Goal: Task Accomplishment & Management: Manage account settings

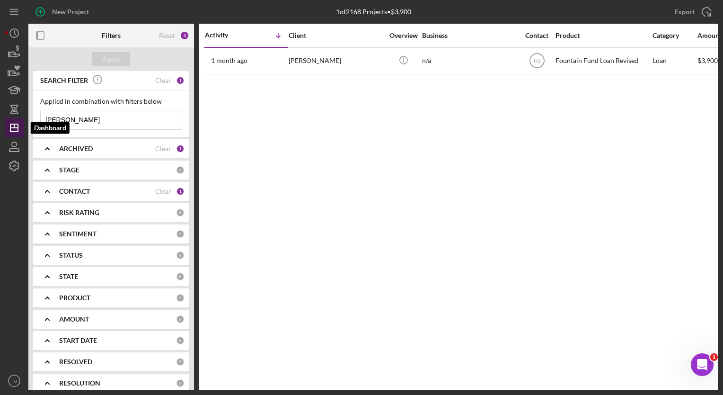
click at [13, 125] on icon "Icon/Dashboard" at bounding box center [14, 128] width 24 height 24
click at [13, 152] on icon "button" at bounding box center [14, 147] width 24 height 24
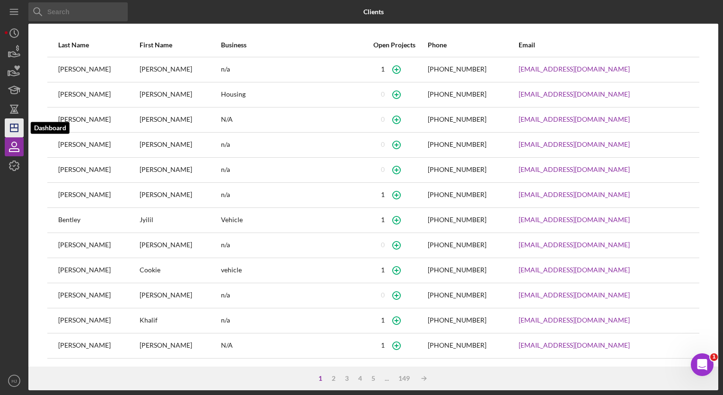
click at [15, 127] on icon "Icon/Dashboard" at bounding box center [14, 128] width 24 height 24
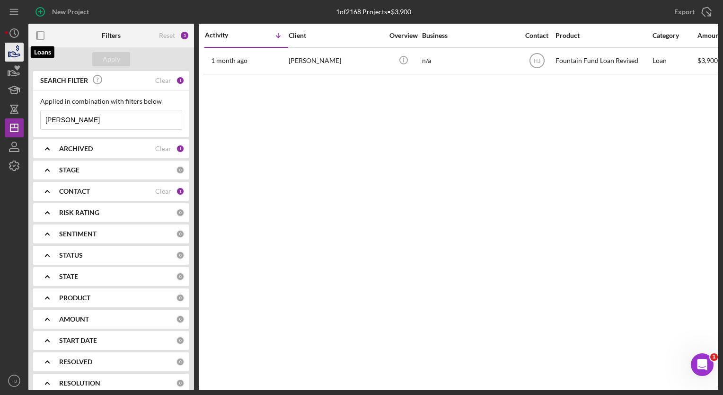
click at [9, 59] on icon "button" at bounding box center [14, 52] width 24 height 24
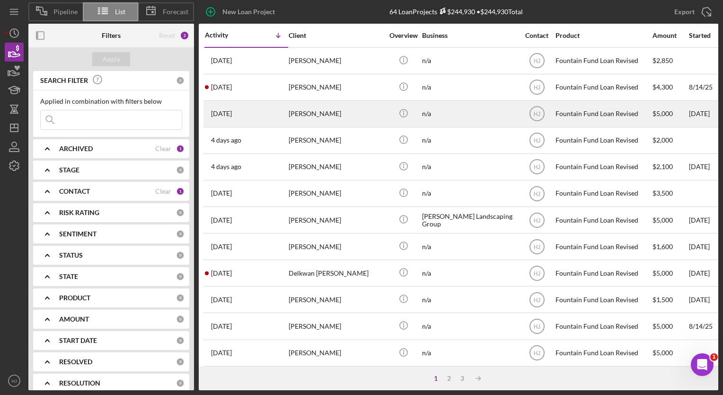
click at [279, 119] on div "[DATE] [PERSON_NAME]" at bounding box center [246, 113] width 83 height 25
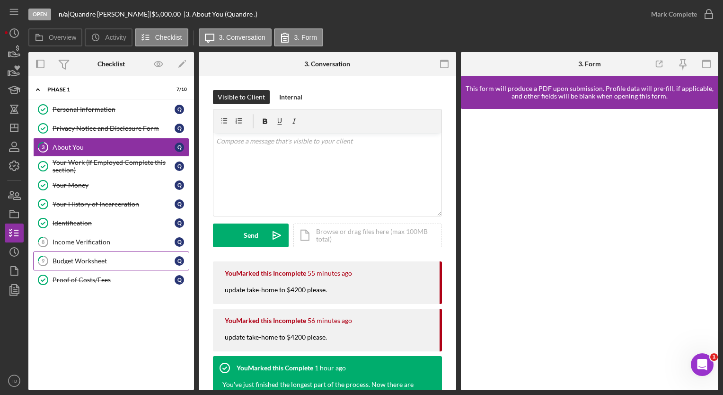
click at [91, 260] on div "Budget Worksheet" at bounding box center [114, 261] width 122 height 8
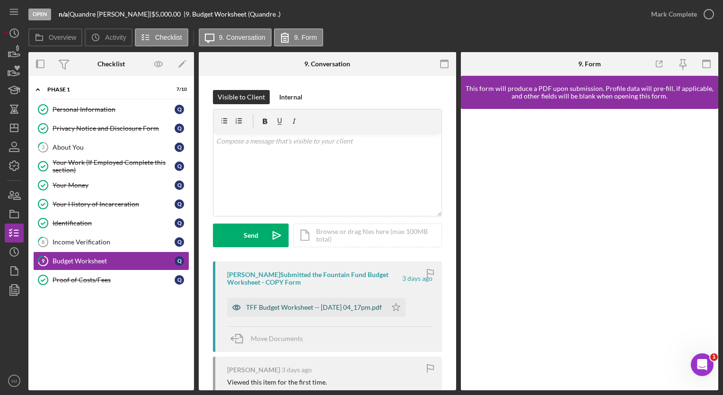
click at [265, 299] on div "TFF Budget Worksheet -- [DATE] 04_17pm.pdf" at bounding box center [307, 307] width 160 height 19
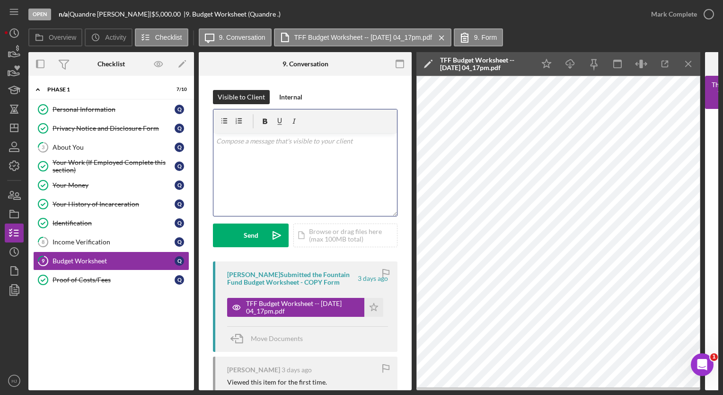
click at [318, 175] on div "v Color teal Color pink Remove color Add row above Add row below Add column bef…" at bounding box center [306, 174] width 184 height 83
click at [251, 241] on div "Send" at bounding box center [251, 235] width 15 height 24
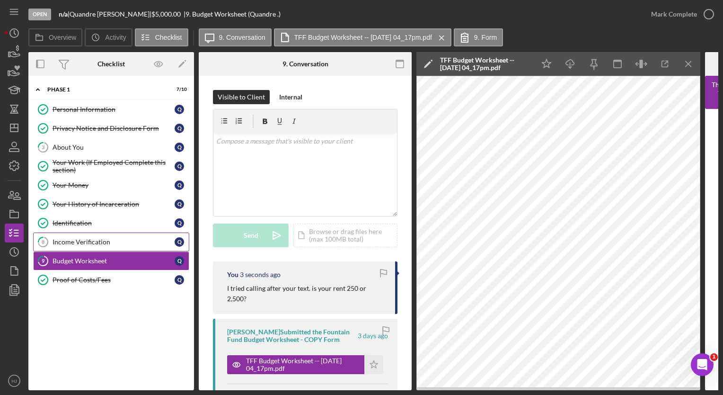
click at [97, 241] on div "Income Verification" at bounding box center [114, 242] width 122 height 8
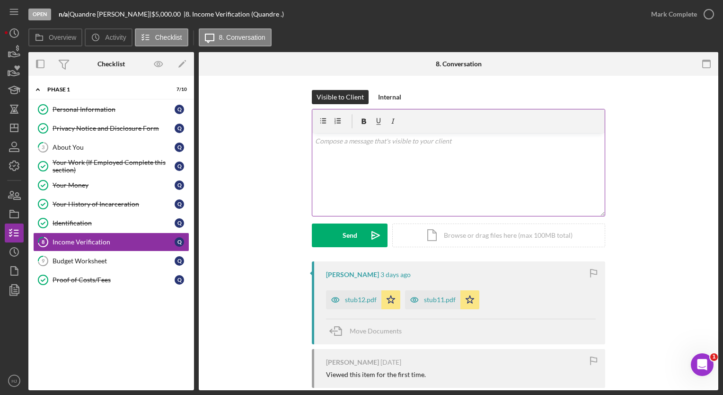
click at [433, 169] on div "v Color teal Color pink Remove color Add row above Add row below Add column bef…" at bounding box center [458, 174] width 293 height 83
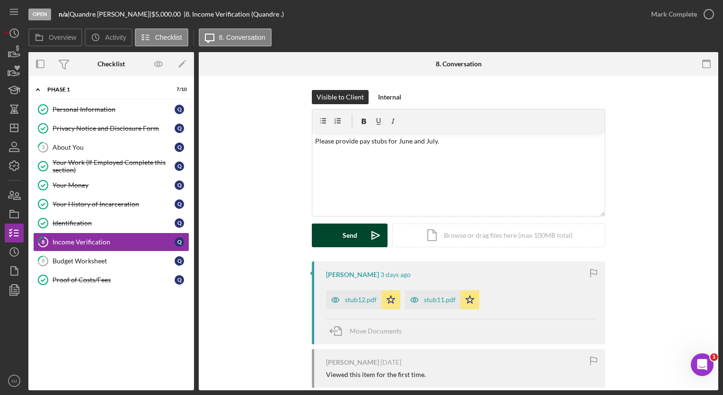
click at [356, 234] on button "Send Icon/icon-invite-send" at bounding box center [350, 235] width 76 height 24
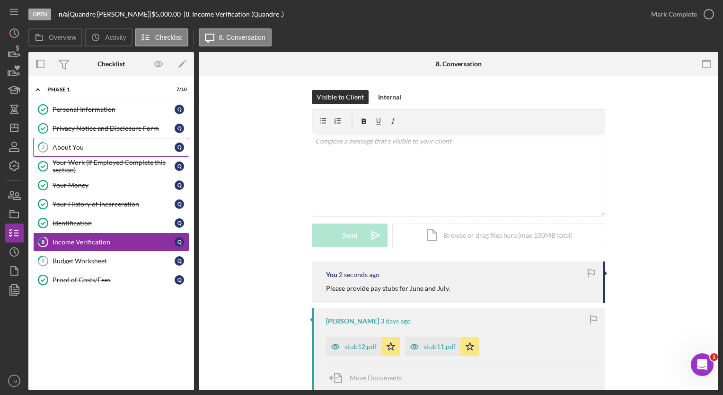
click at [76, 152] on link "3 About You Q" at bounding box center [111, 147] width 156 height 19
